Goal: Task Accomplishment & Management: Manage account settings

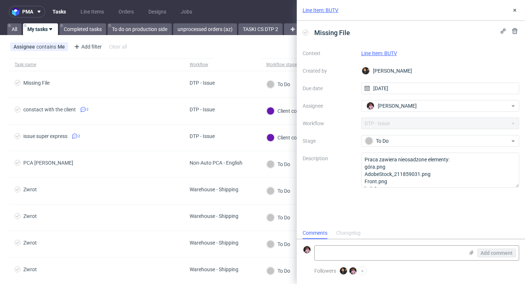
scroll to position [6, 0]
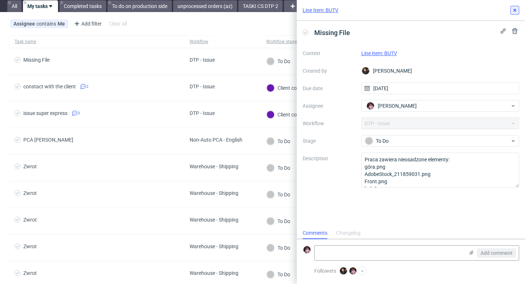
click at [515, 9] on icon at bounding box center [515, 10] width 6 height 6
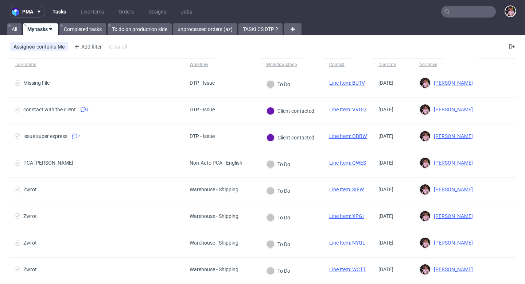
click at [468, 13] on input "text" at bounding box center [468, 12] width 55 height 12
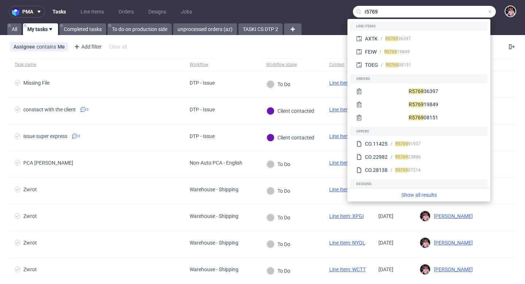
type input "r5769"
click at [424, 39] on div "R5769 36397" at bounding box center [430, 38] width 104 height 7
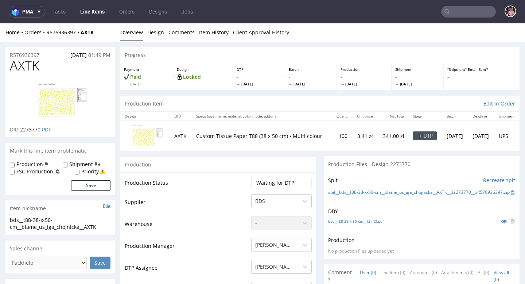
click at [64, 29] on div "Home Orders R576936397 AXTK" at bounding box center [59, 32] width 109 height 7
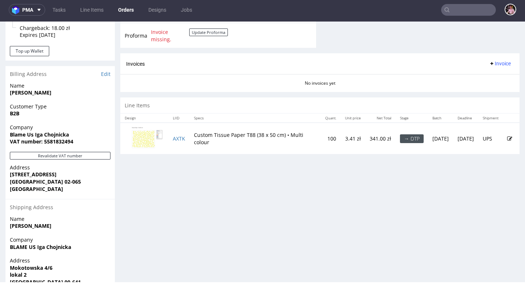
scroll to position [321, 0]
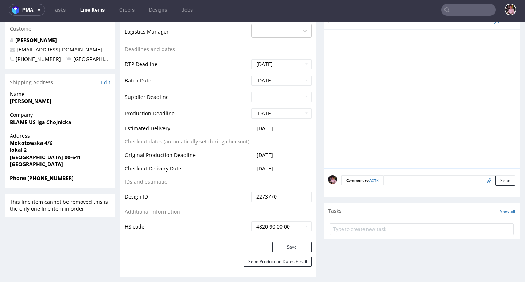
scroll to position [254, 0]
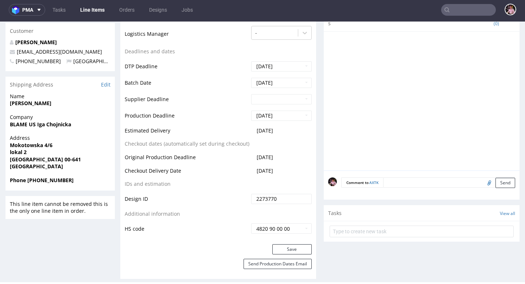
click at [474, 12] on input "text" at bounding box center [468, 10] width 55 height 12
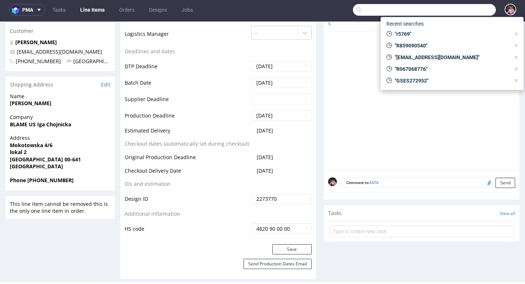
paste input "R814085221"
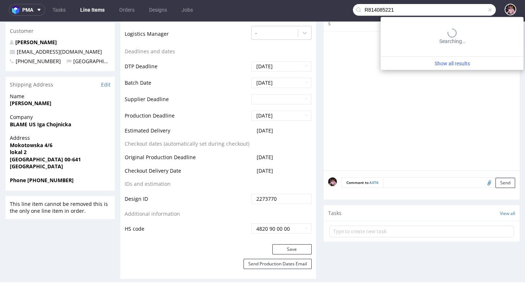
type input "R814085221"
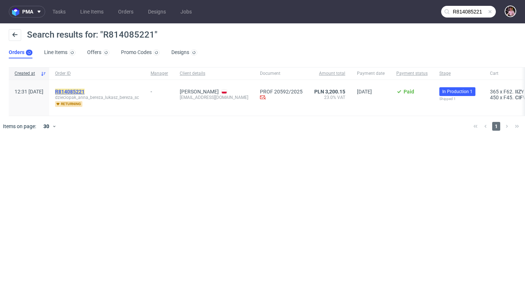
click at [85, 91] on mark "R814085221" at bounding box center [70, 92] width 30 height 6
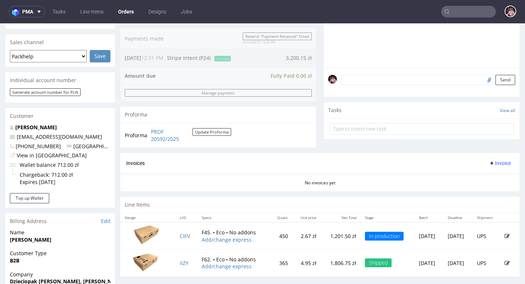
scroll to position [190, 0]
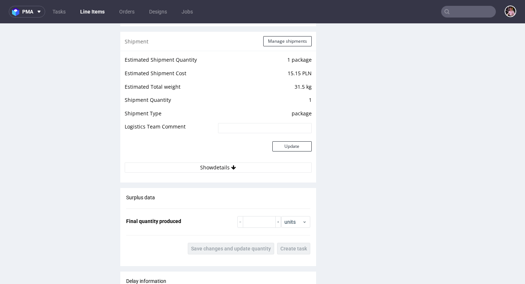
scroll to position [756, 0]
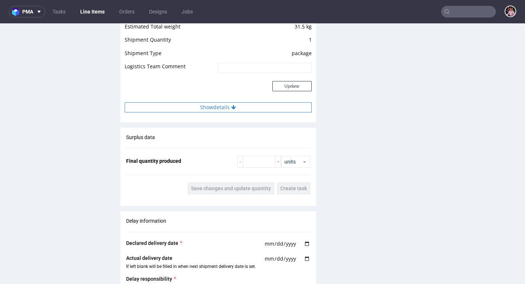
click at [233, 109] on icon at bounding box center [233, 107] width 5 height 5
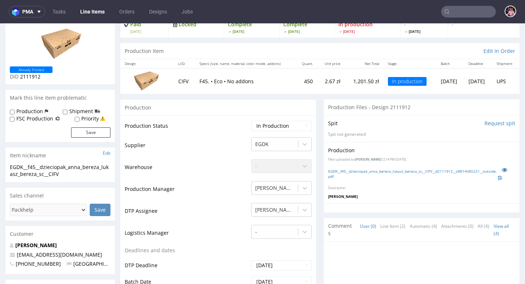
scroll to position [0, 0]
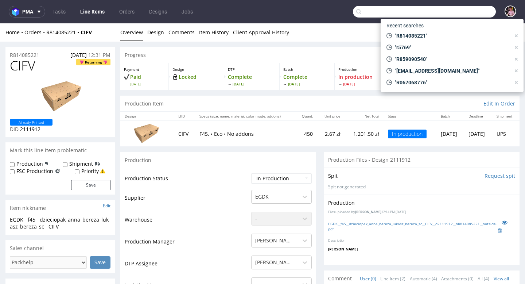
click at [470, 14] on input "text" at bounding box center [424, 12] width 143 height 12
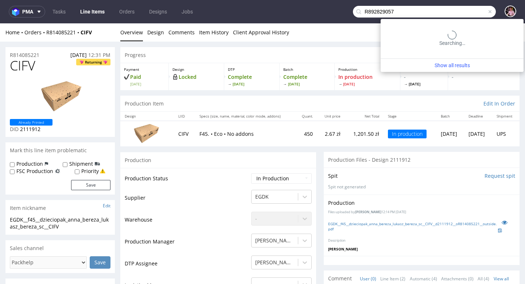
type input "R892829057"
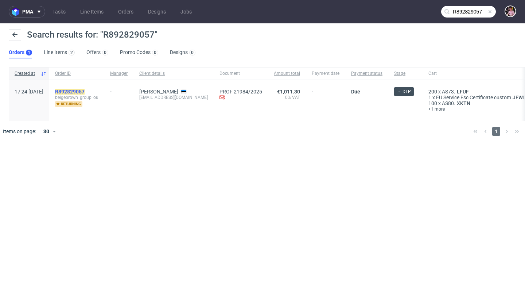
click at [82, 90] on mark "R892829057" at bounding box center [70, 92] width 30 height 6
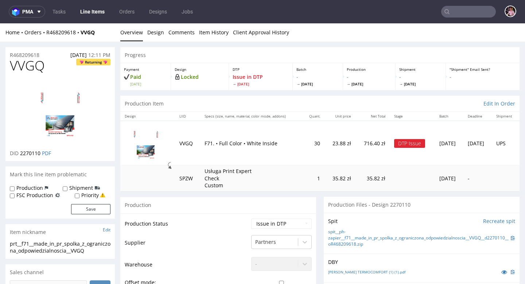
click at [483, 11] on input "text" at bounding box center [468, 12] width 55 height 12
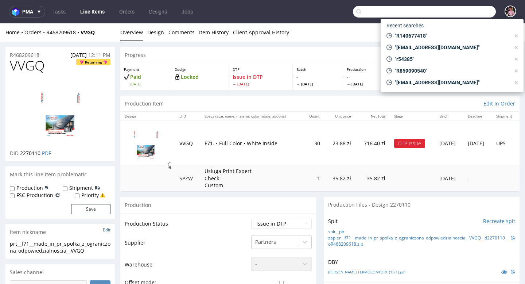
paste input "R067068776"
type input "R067068776"
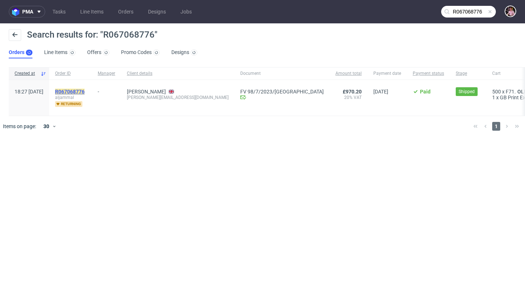
click at [85, 92] on mark "R067068776" at bounding box center [70, 92] width 30 height 6
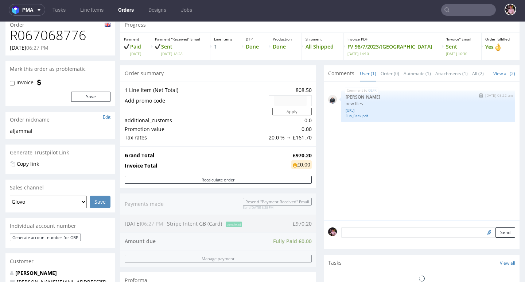
scroll to position [35, 0]
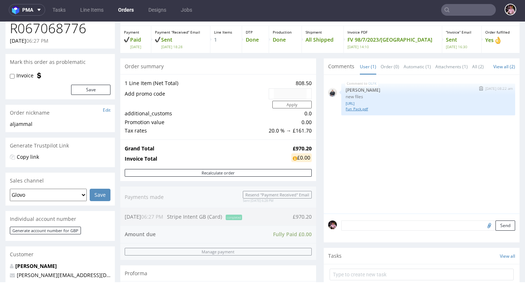
click at [358, 112] on link "Fun_Pack.pdf" at bounding box center [428, 108] width 165 height 5
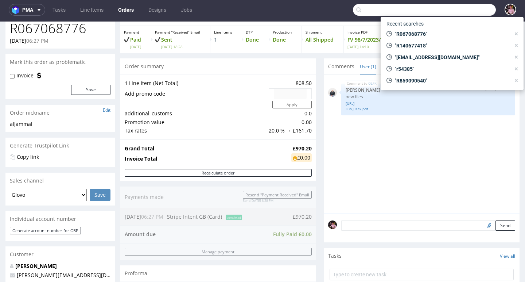
click at [456, 14] on input "text" at bounding box center [424, 10] width 143 height 12
type input "n4239983@gmail.com"
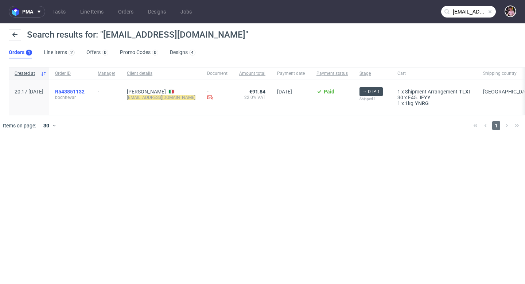
click at [85, 90] on span "R543851132" at bounding box center [70, 92] width 30 height 6
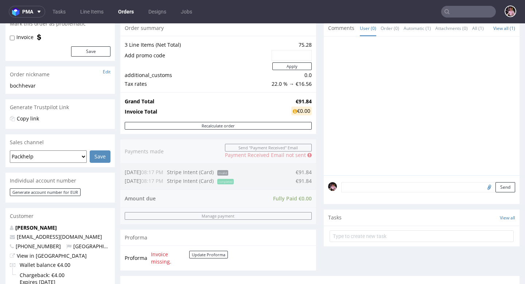
scroll to position [170, 0]
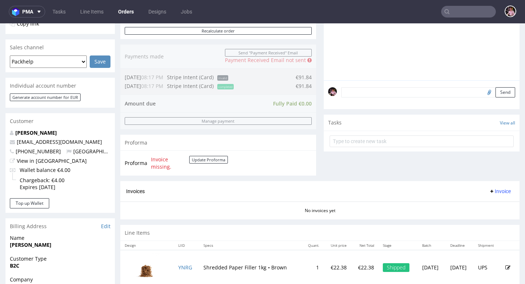
click at [364, 97] on textarea at bounding box center [428, 92] width 174 height 10
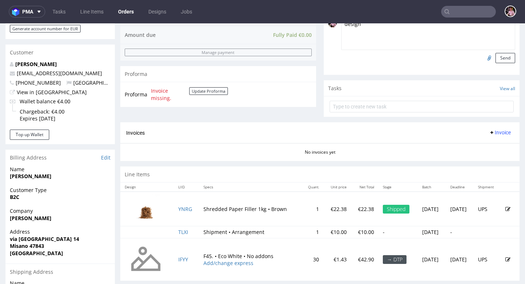
scroll to position [237, 0]
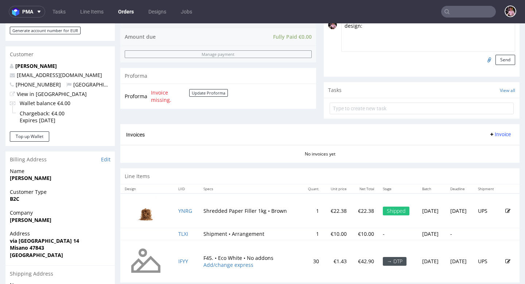
paste textarea "https://packhelp.it/editor/design/2274819"
type textarea "design: https://packhelp.it/editor/design/2274819"
click at [498, 65] on button "Send" at bounding box center [506, 60] width 20 height 10
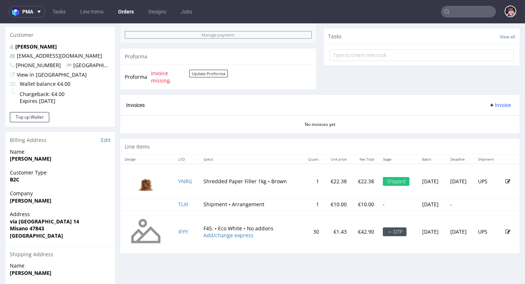
scroll to position [252, 0]
